Goal: Check status

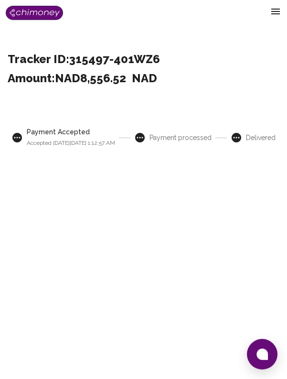
click at [250, 137] on span "Delivered" at bounding box center [261, 138] width 30 height 10
click at [212, 196] on div "Payment Accepted Accepted [DATE][DATE] 1:12:57 AM Payment processed Delivered" at bounding box center [144, 293] width 272 height 379
click at [240, 142] on icon at bounding box center [236, 137] width 11 height 11
click at [238, 143] on icon at bounding box center [236, 137] width 11 height 11
click at [245, 140] on span at bounding box center [238, 138] width 15 height 12
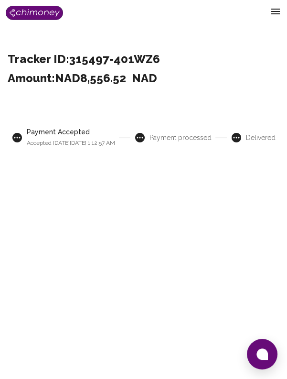
click at [258, 139] on span "Delivered" at bounding box center [261, 138] width 30 height 10
click at [252, 142] on span "Delivered" at bounding box center [261, 138] width 30 height 10
click at [244, 137] on span at bounding box center [238, 138] width 15 height 12
click at [238, 139] on icon at bounding box center [237, 138] width 10 height 10
click at [187, 138] on span "Payment processed" at bounding box center [181, 138] width 62 height 10
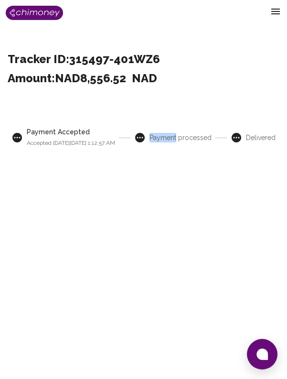
click at [275, 11] on icon at bounding box center [276, 12] width 9 height 6
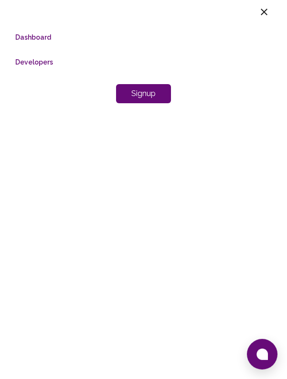
click at [264, 16] on icon at bounding box center [264, 11] width 11 height 11
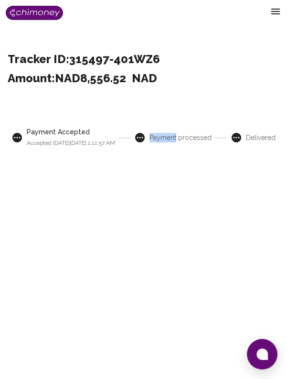
click at [192, 322] on div "Payment Accepted Accepted [DATE][DATE] 1:12:57 AM Payment processed Delivered" at bounding box center [144, 293] width 272 height 379
